Goal: Task Accomplishment & Management: Manage account settings

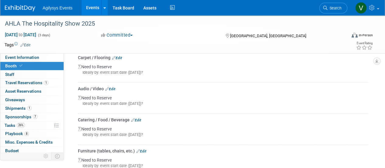
scroll to position [27, 0]
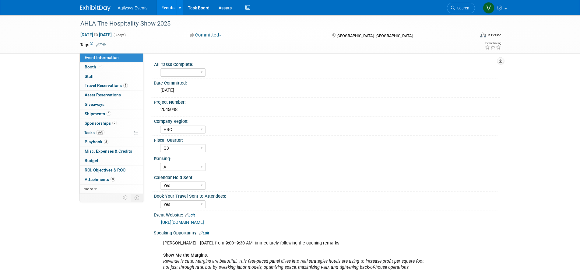
select select "HRC"
select select "Q3"
select select "A"
select select "Yes"
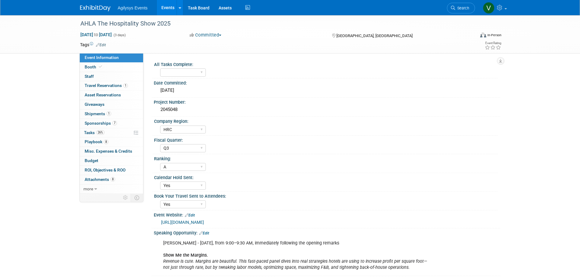
click at [77, 11] on div "Agilysys Events Events Add Event Bulk Upload Events Shareable Event Boards Rece…" at bounding box center [289, 7] width 429 height 15
click at [84, 8] on img at bounding box center [95, 8] width 30 height 6
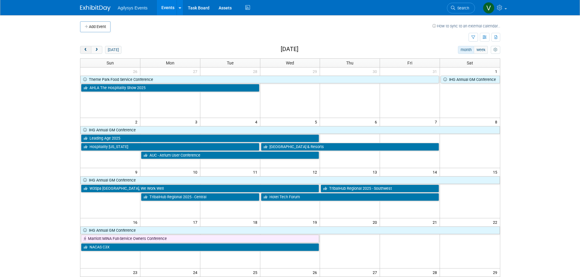
click at [84, 46] on button "prev" at bounding box center [85, 50] width 11 height 8
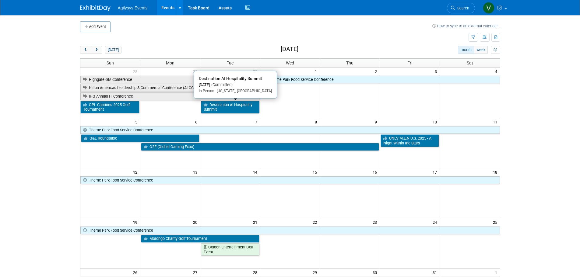
click at [245, 109] on link "Destination AI Hospitality Summit" at bounding box center [230, 107] width 58 height 12
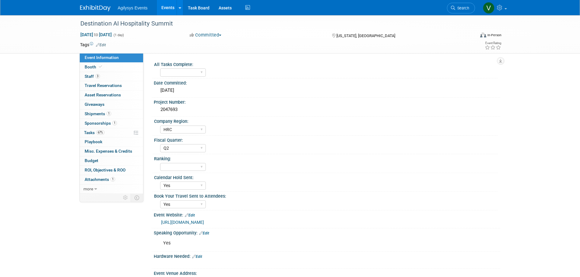
select select "HRC"
select select "Q2"
select select "Yes"
click at [90, 79] on link "3 Staff 3" at bounding box center [111, 76] width 63 height 9
